Goal: Task Accomplishment & Management: Manage account settings

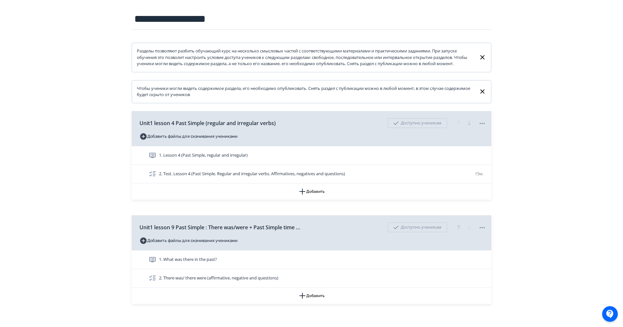
scroll to position [108, 0]
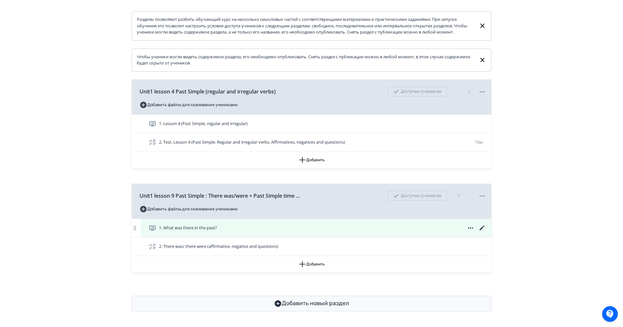
click at [481, 228] on icon at bounding box center [482, 227] width 5 height 5
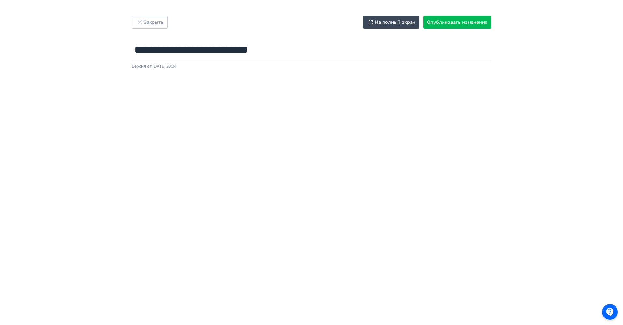
click at [149, 30] on div "**********" at bounding box center [311, 43] width 391 height 54
click at [150, 23] on button "Закрыть" at bounding box center [150, 22] width 36 height 13
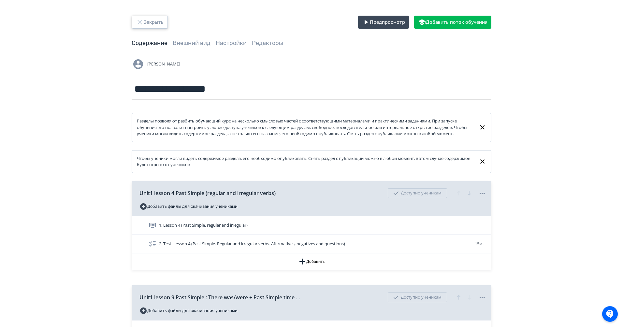
click at [148, 22] on button "Закрыть" at bounding box center [150, 22] width 36 height 13
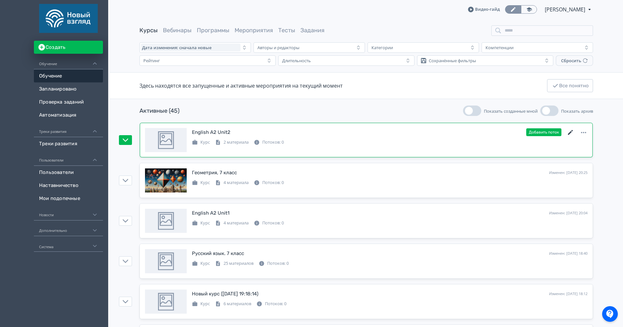
click at [568, 134] on icon at bounding box center [571, 133] width 8 height 8
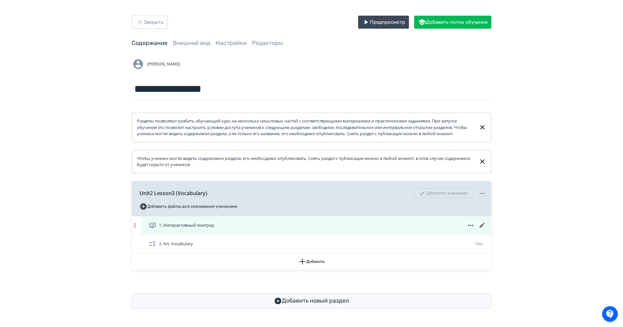
click at [483, 228] on icon at bounding box center [482, 226] width 8 height 8
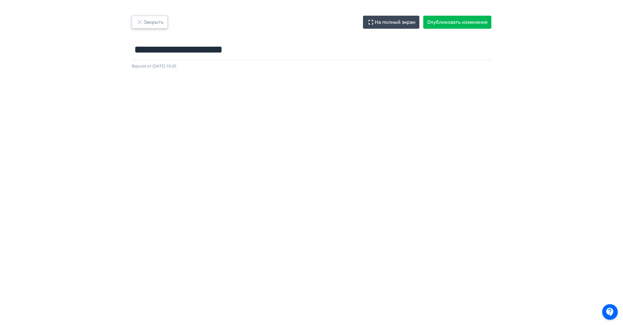
click at [157, 22] on button "Закрыть" at bounding box center [150, 22] width 36 height 13
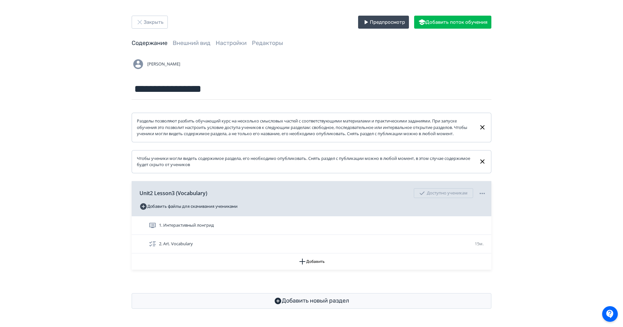
scroll to position [4, 0]
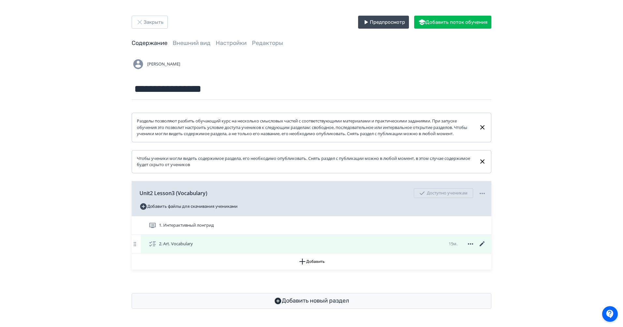
click at [483, 245] on icon at bounding box center [482, 244] width 8 height 8
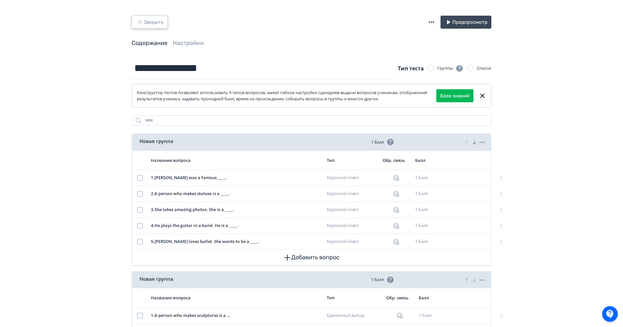
click at [144, 22] on button "Закрыть" at bounding box center [150, 22] width 36 height 13
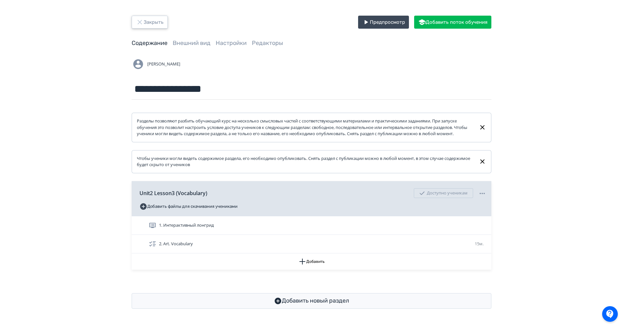
click at [151, 22] on button "Закрыть" at bounding box center [150, 22] width 36 height 13
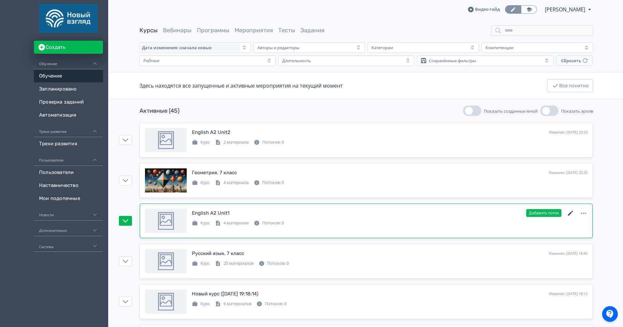
click at [573, 211] on icon at bounding box center [571, 214] width 8 height 8
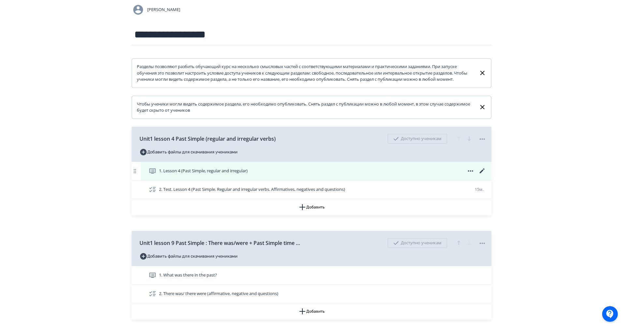
scroll to position [108, 0]
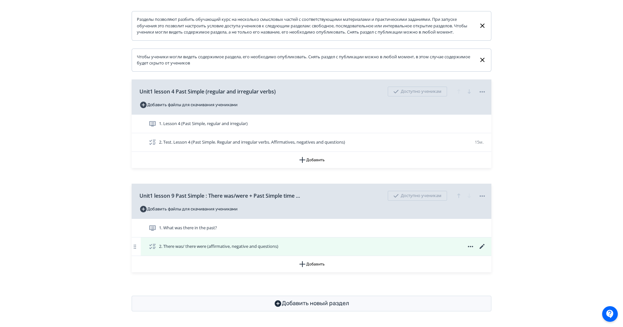
click at [485, 243] on icon at bounding box center [482, 247] width 8 height 8
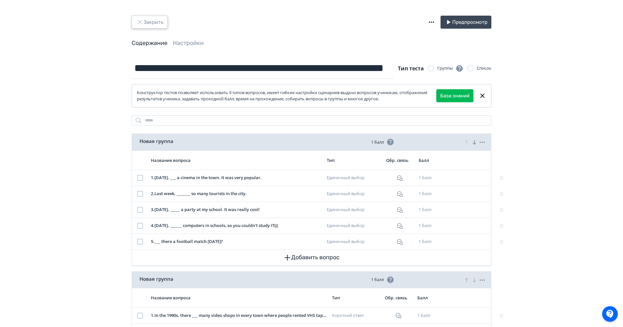
click at [152, 22] on button "Закрыть" at bounding box center [150, 22] width 36 height 13
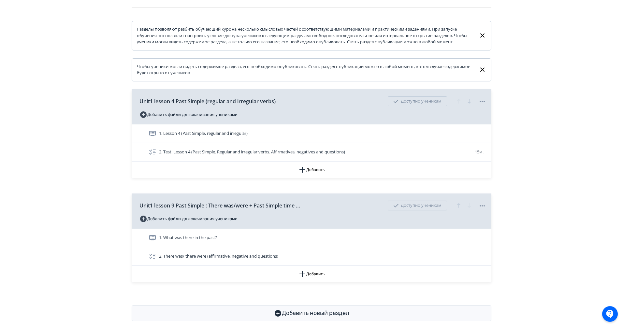
scroll to position [108, 0]
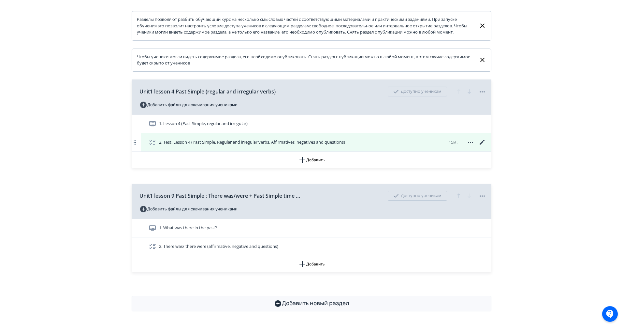
click at [481, 141] on icon at bounding box center [482, 142] width 8 height 8
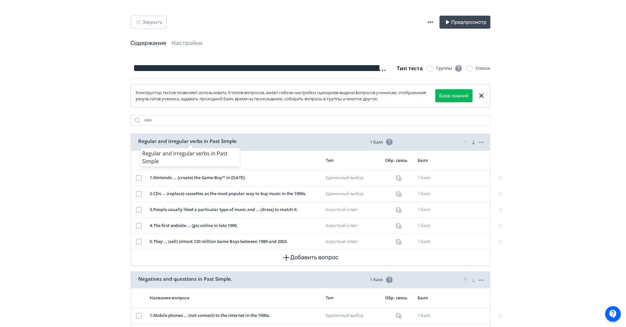
click at [154, 19] on div "Regular and irregular verbs in Past Simple" at bounding box center [313, 163] width 626 height 327
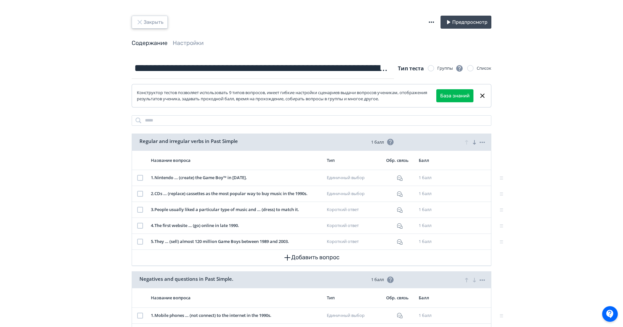
click at [154, 19] on button "Закрыть" at bounding box center [150, 22] width 36 height 13
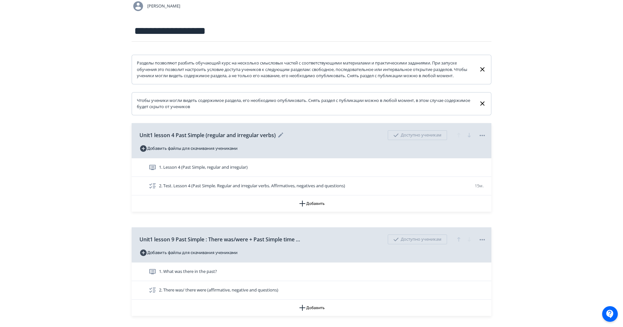
scroll to position [108, 0]
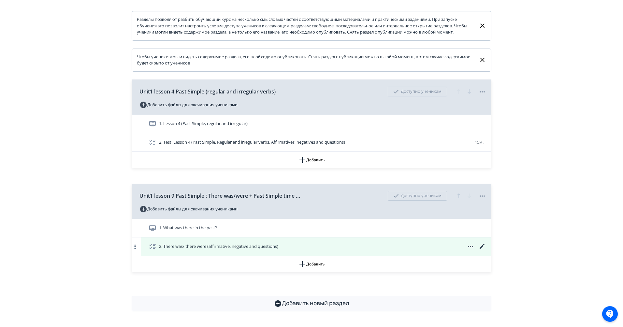
click at [485, 248] on icon at bounding box center [482, 247] width 8 height 8
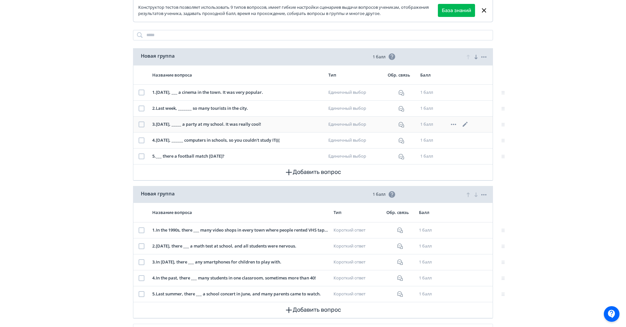
scroll to position [78, 0]
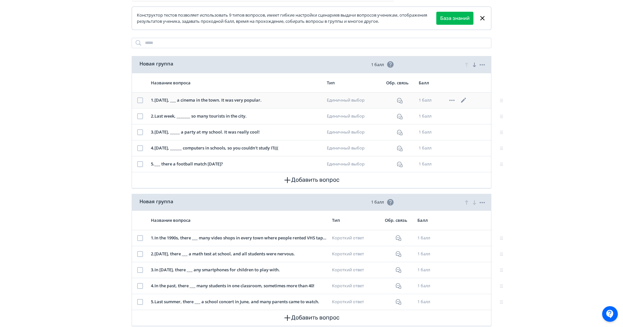
click at [463, 101] on icon at bounding box center [463, 100] width 5 height 5
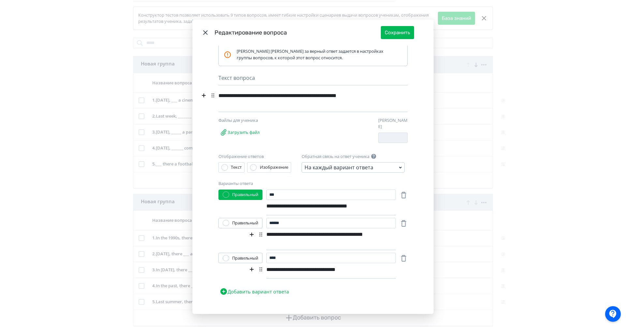
scroll to position [36, 0]
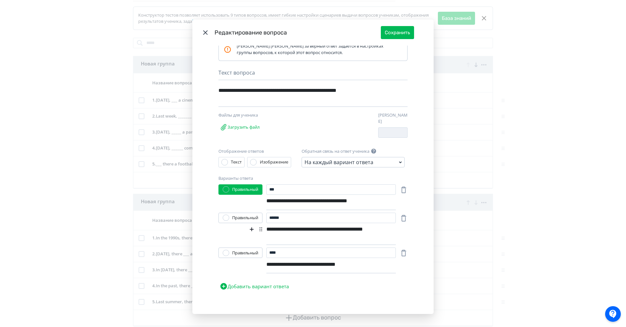
click at [276, 224] on div "**********" at bounding box center [319, 233] width 106 height 21
click at [311, 214] on input "******" at bounding box center [330, 218] width 129 height 10
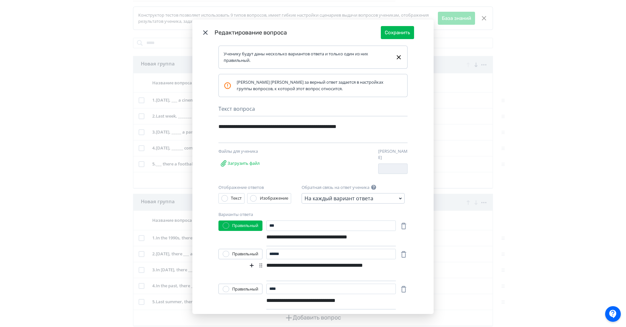
click at [204, 31] on icon "Modal" at bounding box center [205, 33] width 8 height 8
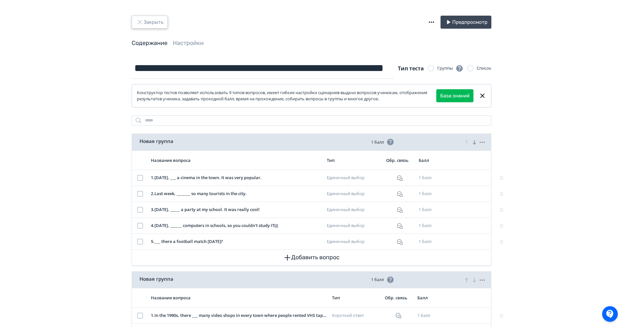
click at [153, 21] on button "Закрыть" at bounding box center [150, 22] width 36 height 13
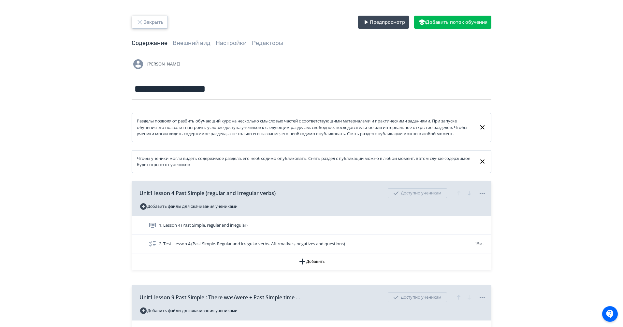
click at [153, 21] on button "Закрыть" at bounding box center [150, 22] width 36 height 13
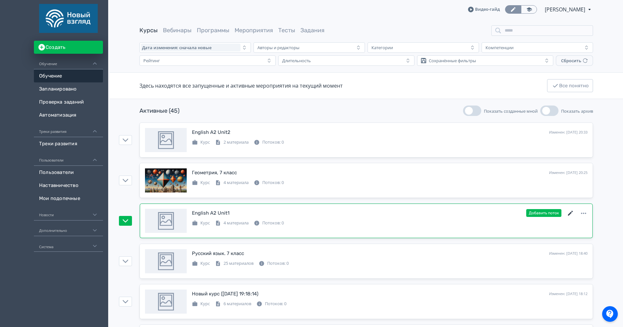
click at [572, 213] on icon at bounding box center [571, 214] width 8 height 8
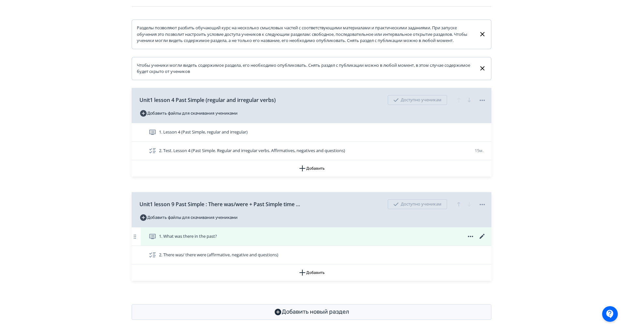
scroll to position [108, 0]
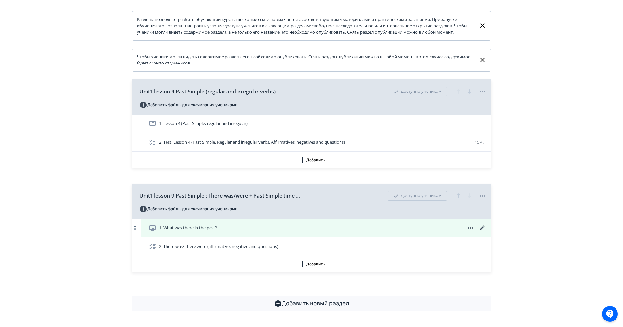
click at [484, 228] on icon at bounding box center [482, 228] width 8 height 8
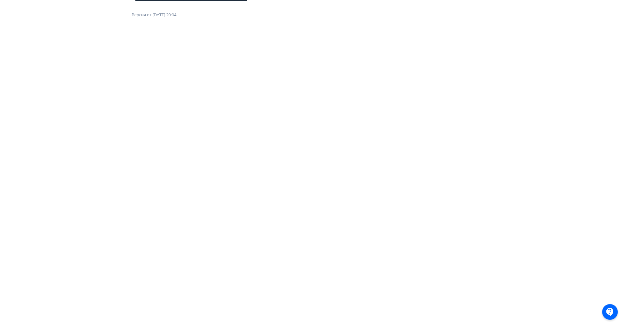
scroll to position [0, 0]
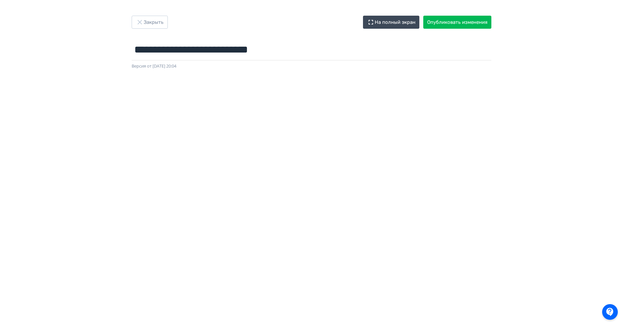
click at [162, 13] on div "**********" at bounding box center [311, 162] width 623 height 325
click at [156, 18] on button "Закрыть" at bounding box center [150, 22] width 36 height 13
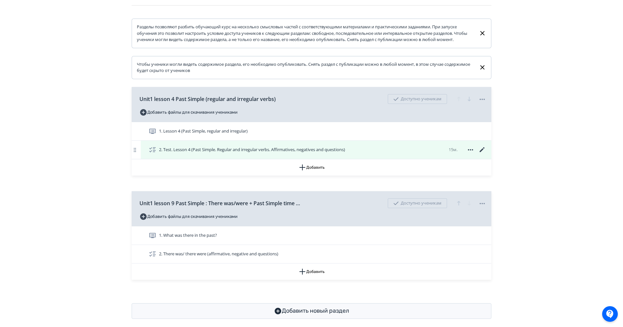
scroll to position [108, 0]
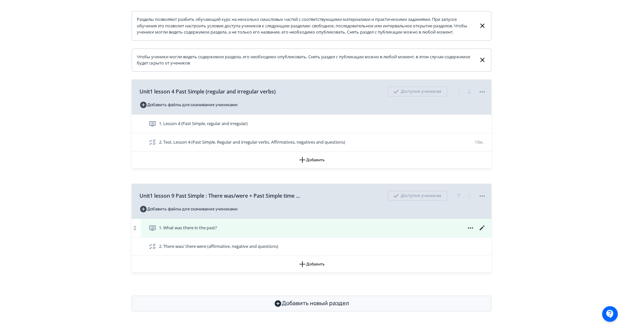
click at [485, 227] on icon at bounding box center [482, 228] width 8 height 8
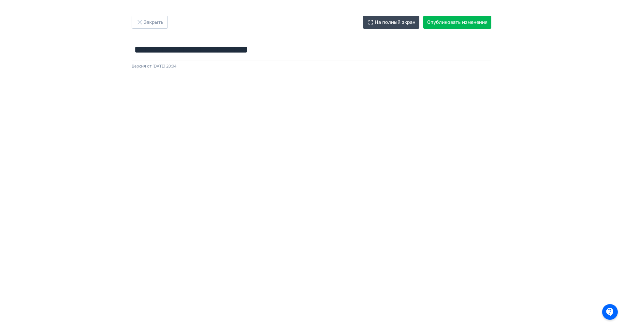
click at [557, 80] on div at bounding box center [311, 215] width 623 height 293
click at [157, 22] on button "Закрыть" at bounding box center [150, 22] width 36 height 13
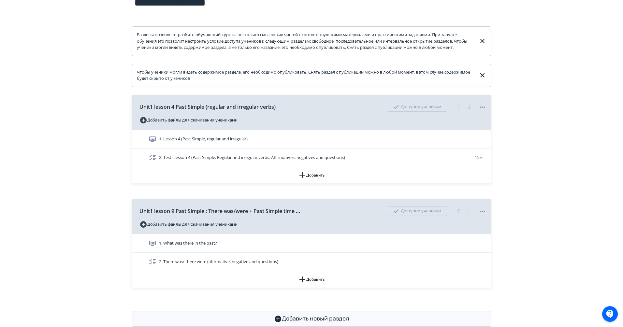
scroll to position [108, 0]
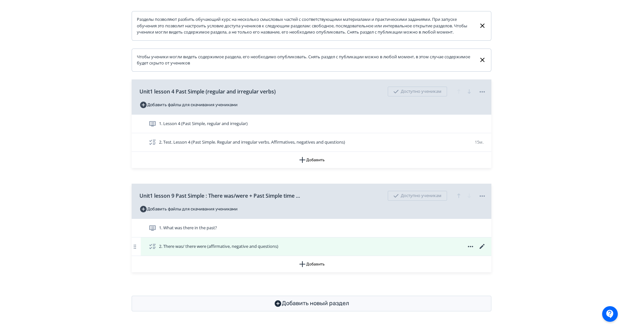
click at [486, 244] on div "2. There was/ there were (affirmative, negative and questions)" at bounding box center [316, 247] width 351 height 18
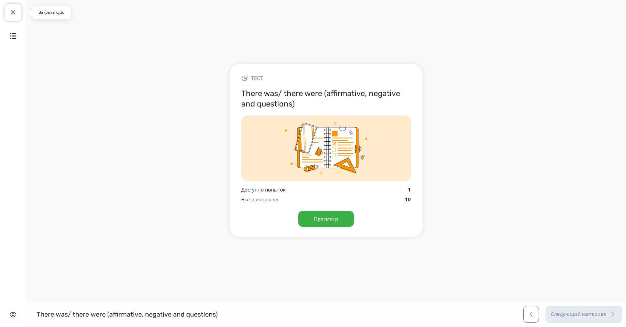
click at [16, 16] on span "button" at bounding box center [13, 12] width 8 height 8
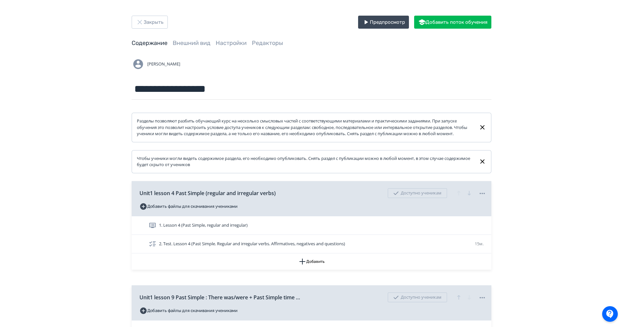
scroll to position [55, 0]
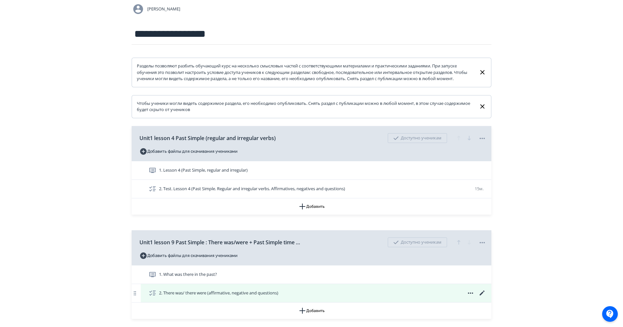
click at [485, 297] on icon at bounding box center [482, 293] width 8 height 8
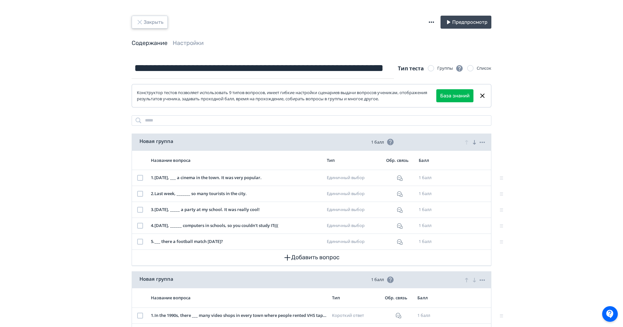
click at [152, 20] on button "Закрыть" at bounding box center [150, 22] width 36 height 13
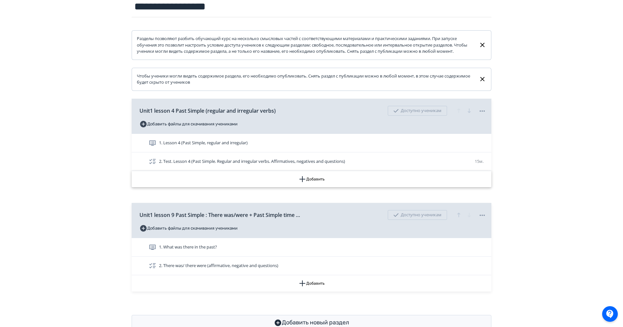
scroll to position [108, 0]
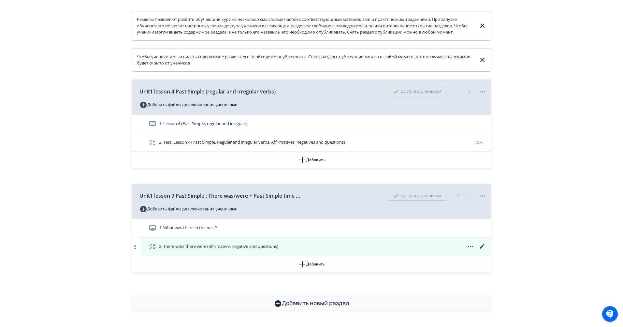
click at [484, 246] on icon at bounding box center [482, 247] width 8 height 8
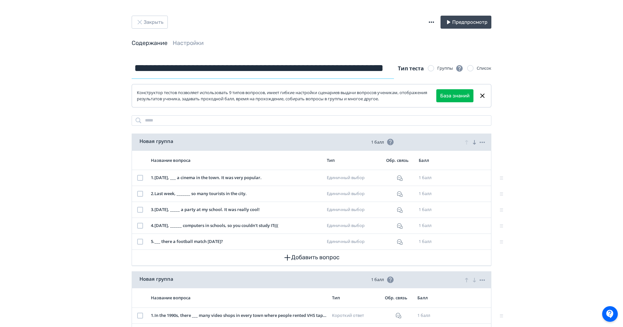
click at [191, 70] on input "**********" at bounding box center [263, 68] width 262 height 21
click at [168, 68] on input "**********" at bounding box center [263, 68] width 262 height 21
click at [158, 68] on input "**********" at bounding box center [263, 68] width 262 height 21
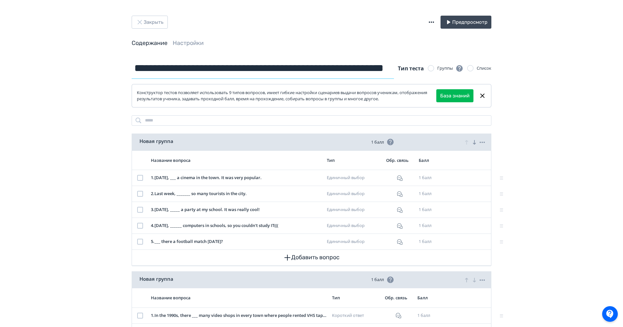
drag, startPoint x: 158, startPoint y: 68, endPoint x: 225, endPoint y: 68, distance: 67.1
click at [225, 68] on input "**********" at bounding box center [263, 68] width 262 height 21
click at [151, 21] on button "Закрыть" at bounding box center [150, 22] width 36 height 13
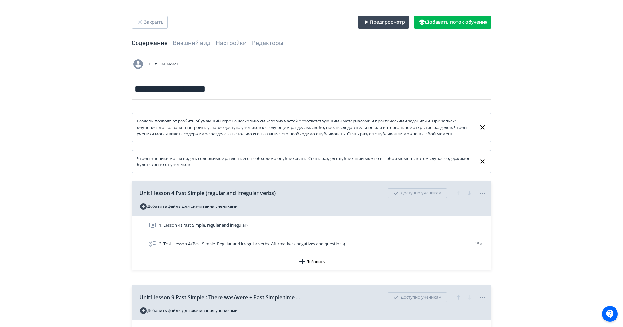
click at [157, 14] on div "**********" at bounding box center [311, 214] width 623 height 429
click at [156, 22] on button "Закрыть" at bounding box center [150, 22] width 36 height 13
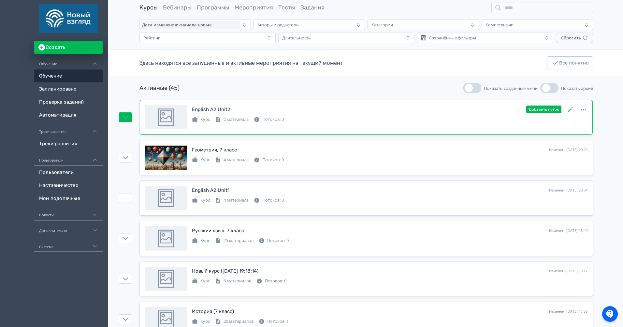
scroll to position [27, 0]
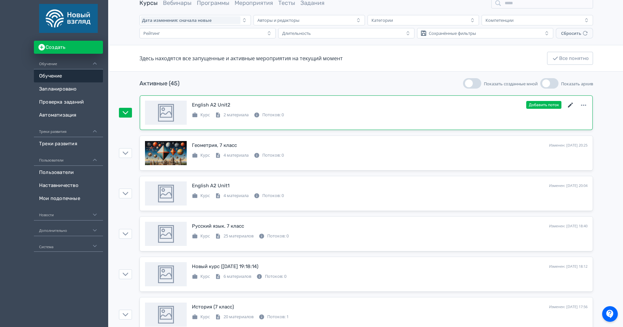
click at [571, 107] on icon at bounding box center [571, 105] width 8 height 8
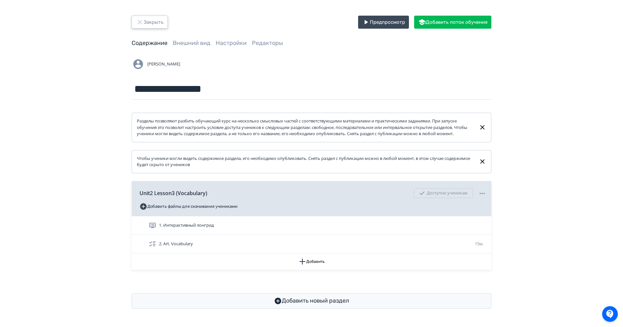
click at [153, 21] on button "Закрыть" at bounding box center [150, 22] width 36 height 13
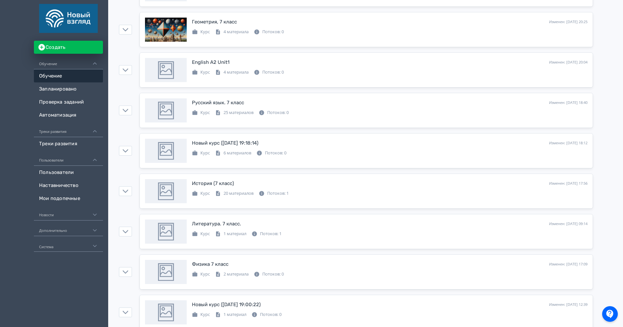
scroll to position [153, 0]
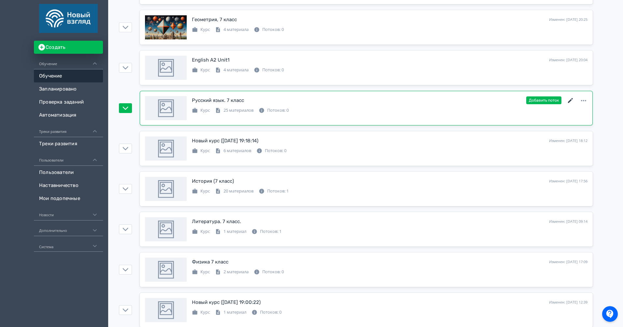
click at [572, 100] on icon at bounding box center [571, 101] width 8 height 8
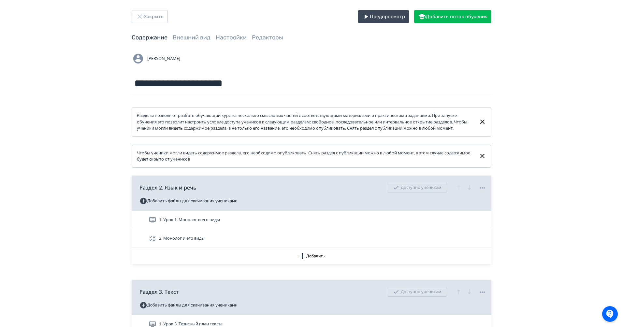
scroll to position [7, 0]
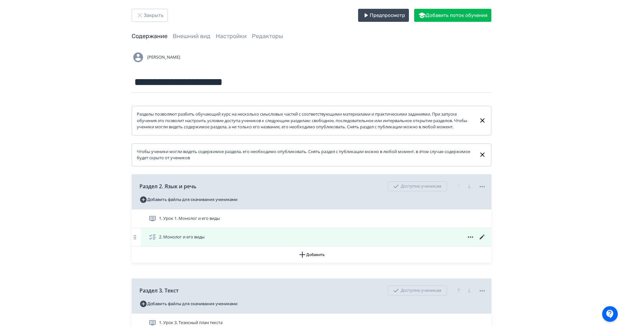
click at [483, 240] on icon at bounding box center [482, 237] width 8 height 8
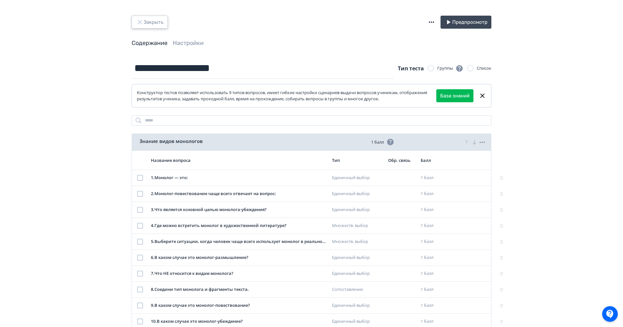
click at [163, 20] on button "Закрыть" at bounding box center [150, 22] width 36 height 13
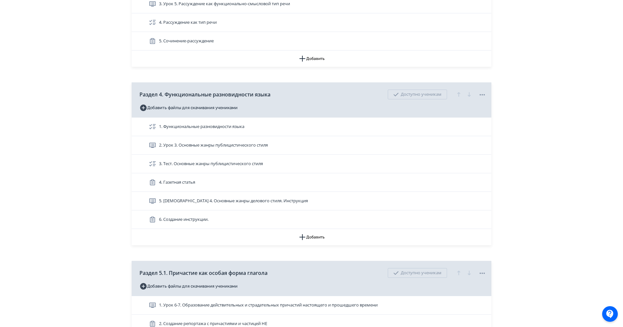
scroll to position [367, 0]
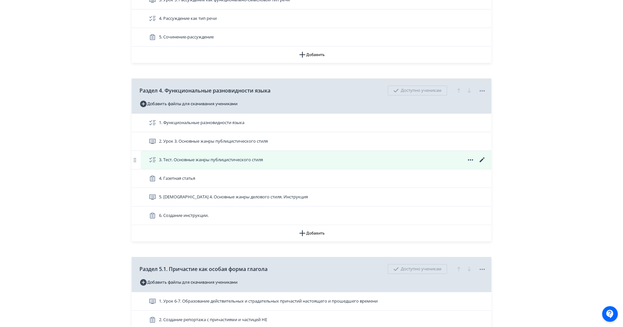
click at [483, 164] on icon at bounding box center [482, 160] width 8 height 8
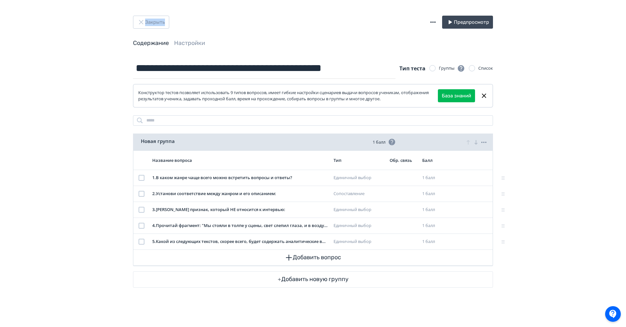
click at [152, 13] on div "**********" at bounding box center [313, 163] width 626 height 327
click at [154, 22] on button "Закрыть" at bounding box center [151, 22] width 36 height 13
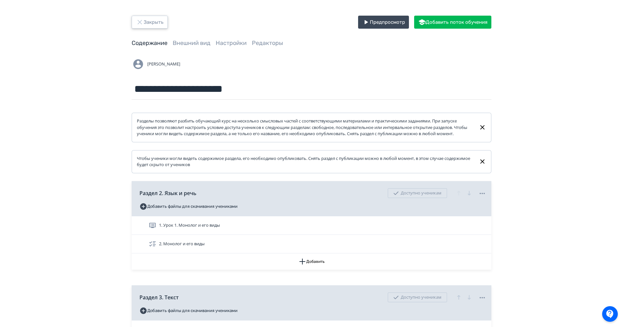
click at [154, 22] on button "Закрыть" at bounding box center [150, 22] width 36 height 13
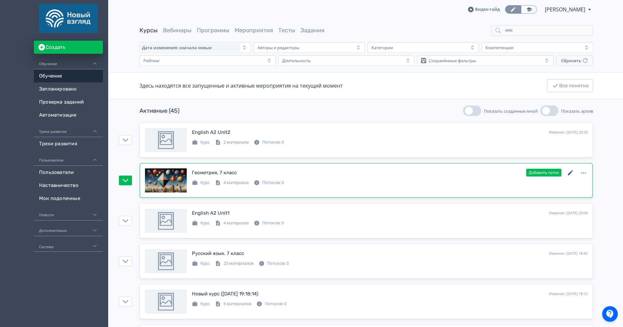
click at [569, 171] on icon at bounding box center [571, 173] width 8 height 8
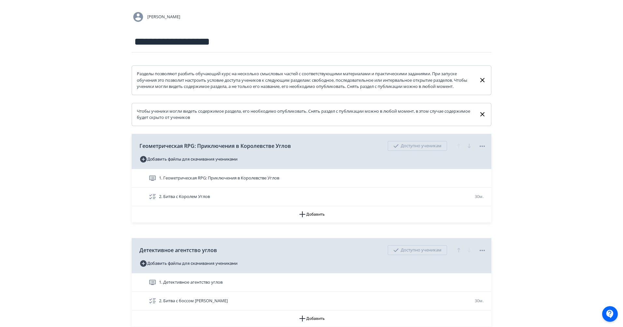
scroll to position [64, 0]
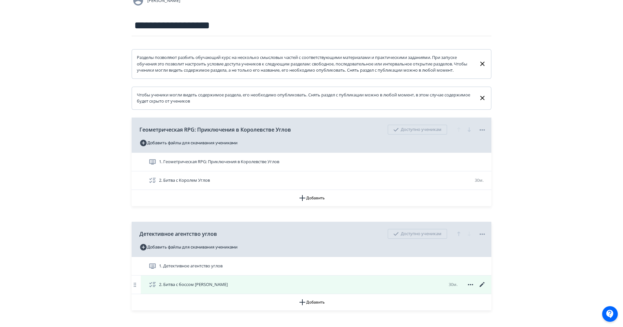
click at [480, 287] on icon at bounding box center [482, 284] width 5 height 5
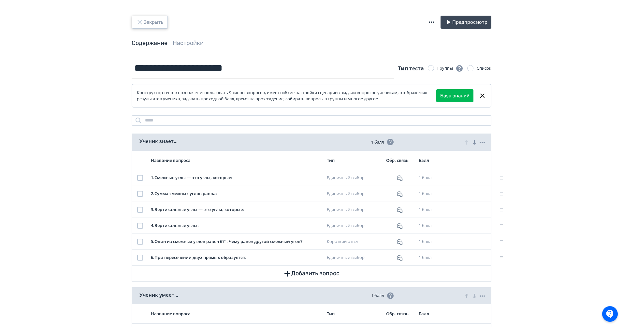
click at [153, 18] on button "Закрыть" at bounding box center [150, 22] width 36 height 13
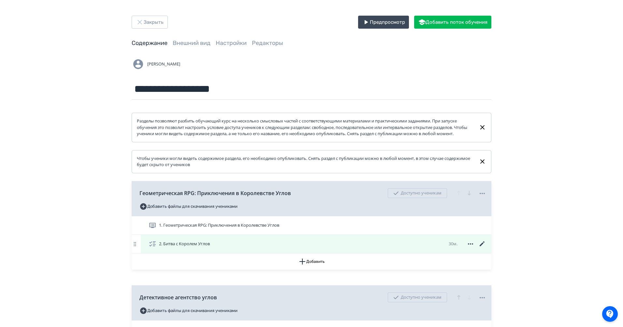
click at [481, 248] on icon at bounding box center [482, 244] width 8 height 8
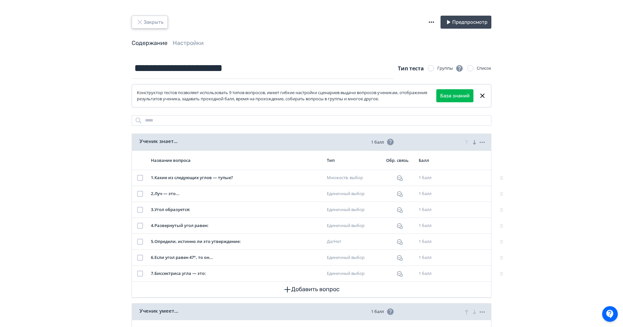
click at [160, 22] on button "Закрыть" at bounding box center [150, 22] width 36 height 13
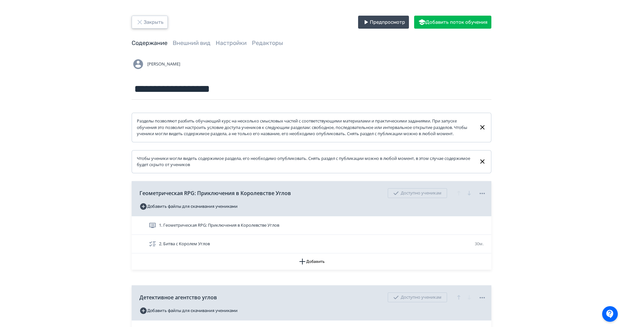
click at [152, 26] on button "Закрыть" at bounding box center [150, 22] width 36 height 13
